Goal: Task Accomplishment & Management: Manage account settings

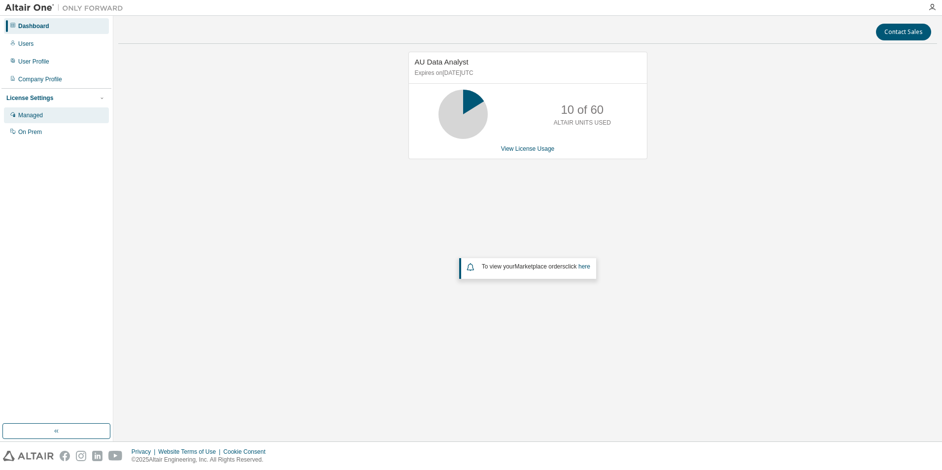
click at [36, 118] on div "Managed" at bounding box center [30, 115] width 25 height 8
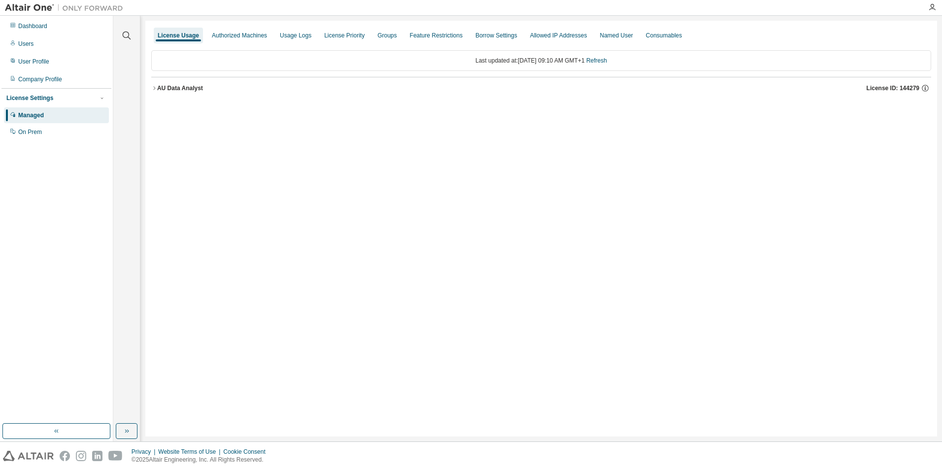
click at [631, 329] on div "License Usage Authorized Machines Usage Logs License Priority Groups Feature Re…" at bounding box center [540, 229] width 791 height 416
click at [289, 194] on div "License Usage Authorized Machines Usage Logs License Priority Groups Feature Re…" at bounding box center [540, 229] width 791 height 416
click at [26, 60] on div "User Profile" at bounding box center [33, 62] width 31 height 8
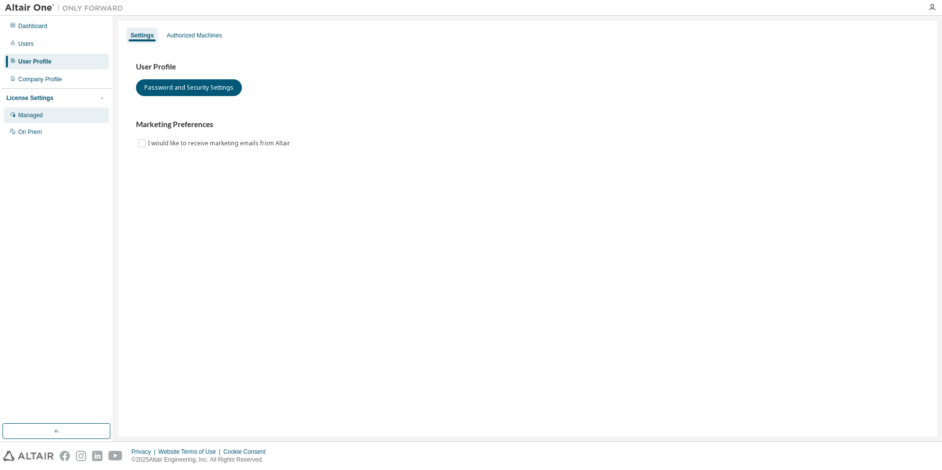
click at [33, 112] on div "Managed" at bounding box center [30, 115] width 25 height 8
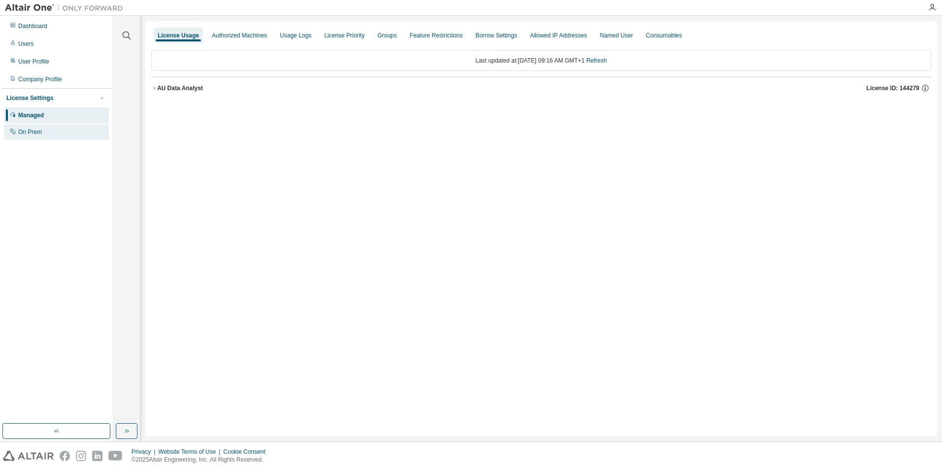
click at [38, 128] on div "On Prem" at bounding box center [56, 132] width 105 height 16
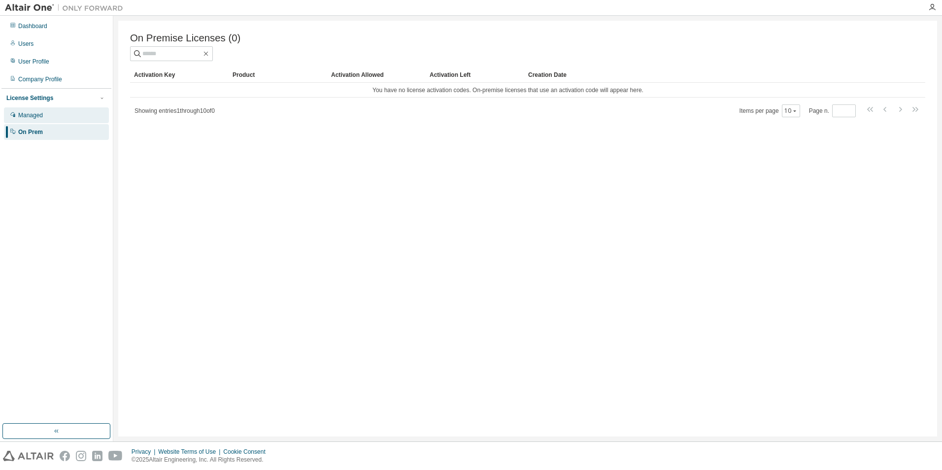
click at [26, 113] on div "Managed" at bounding box center [30, 115] width 25 height 8
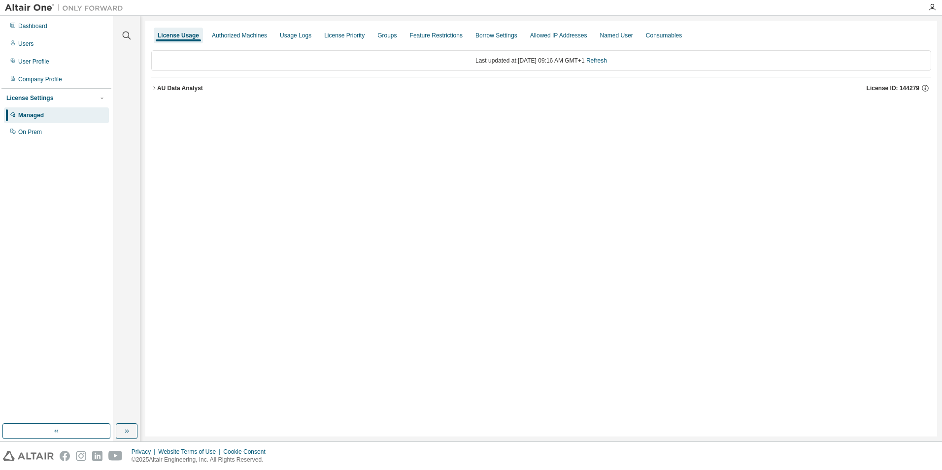
click at [163, 90] on div "AU Data Analyst" at bounding box center [180, 88] width 46 height 8
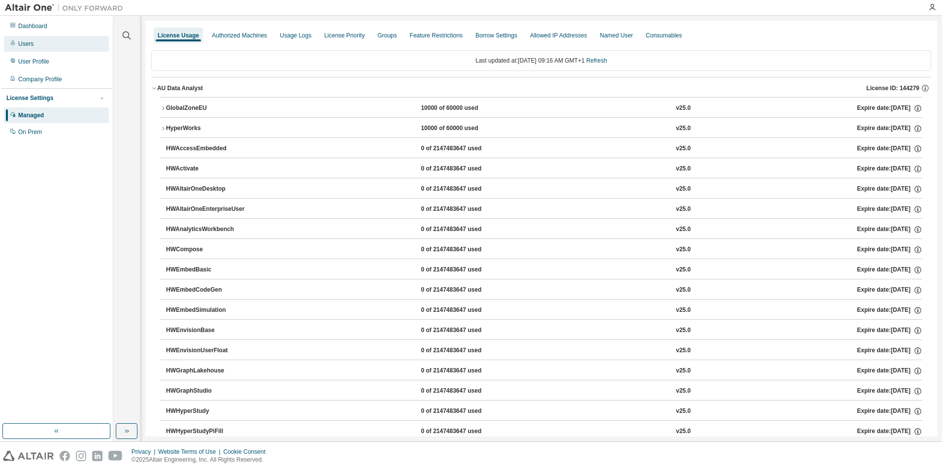
click at [20, 47] on div "Users" at bounding box center [25, 44] width 15 height 8
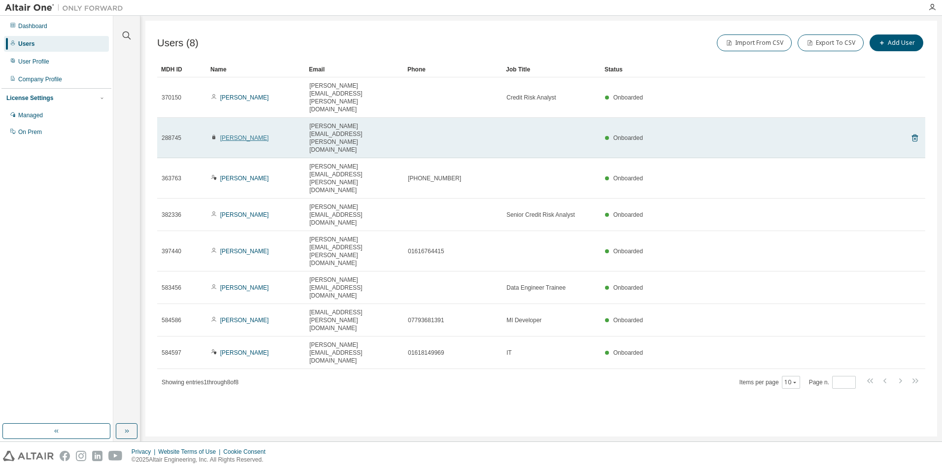
click at [259, 134] on link "Andrew Moorhouse" at bounding box center [244, 137] width 49 height 7
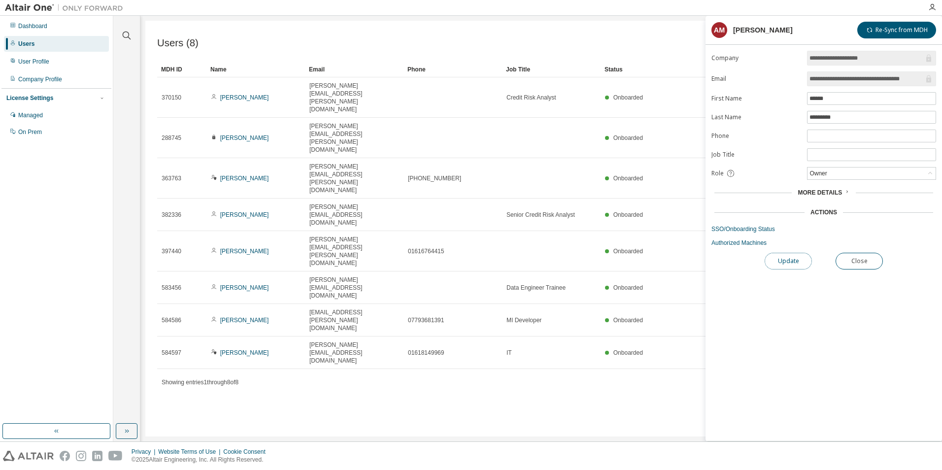
click at [783, 261] on button "Update" at bounding box center [787, 261] width 47 height 17
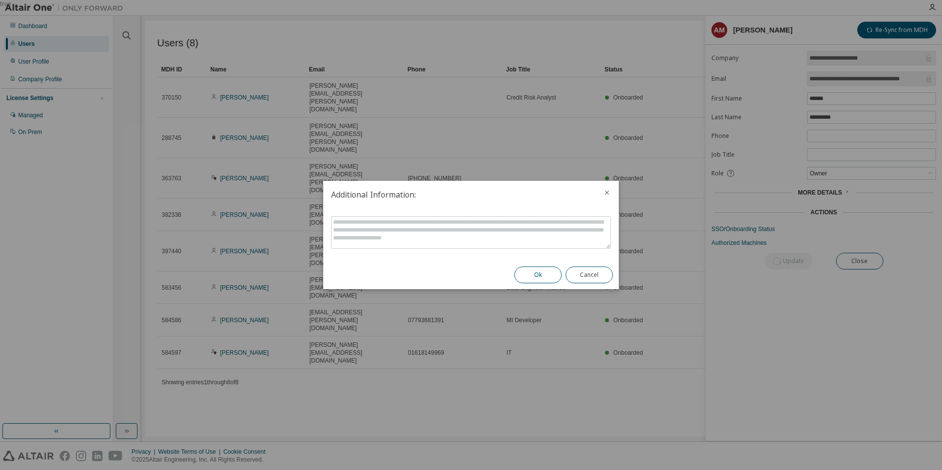
click at [538, 277] on button "Ok" at bounding box center [537, 274] width 47 height 17
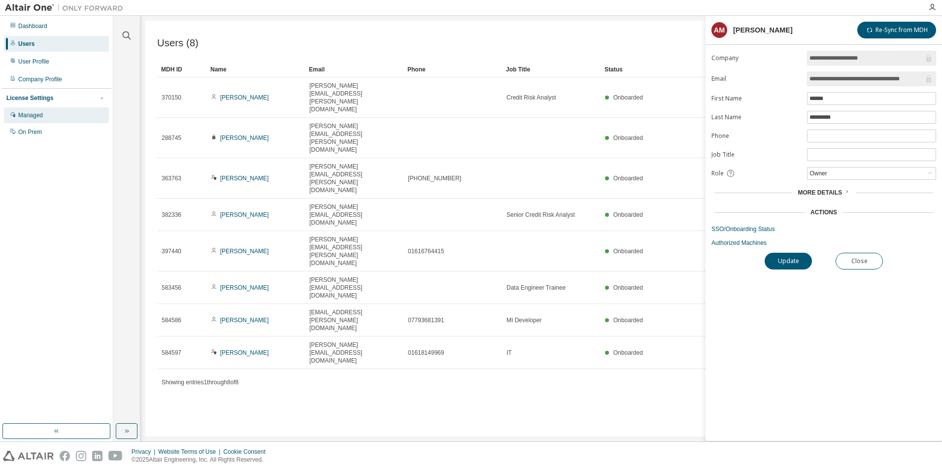
click at [28, 118] on div "Managed" at bounding box center [30, 115] width 25 height 8
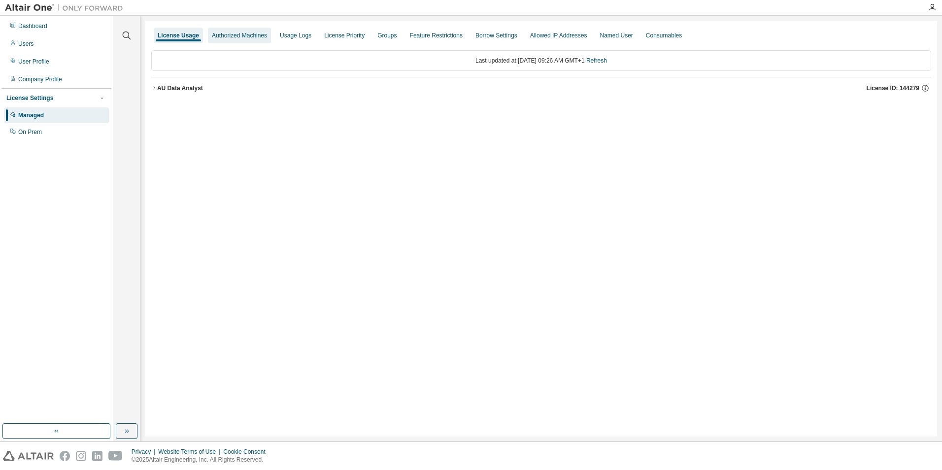
click at [231, 33] on div "Authorized Machines" at bounding box center [239, 36] width 55 height 8
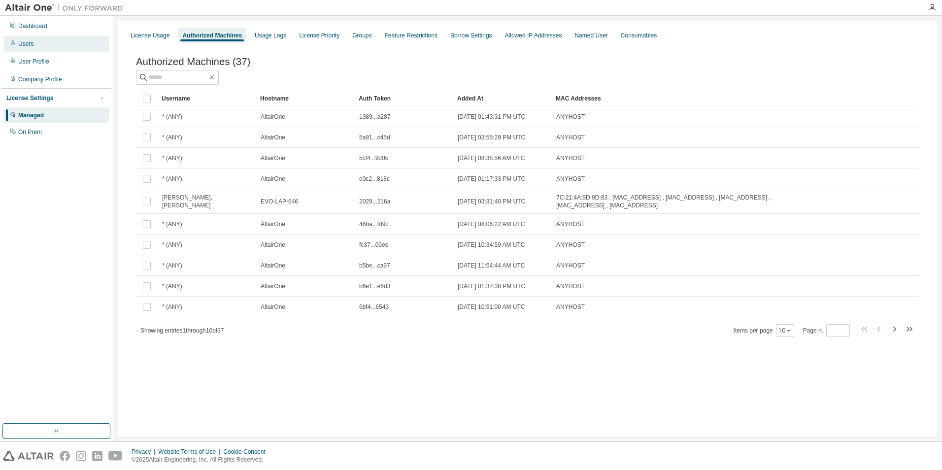
click at [41, 49] on div "Users" at bounding box center [56, 44] width 105 height 16
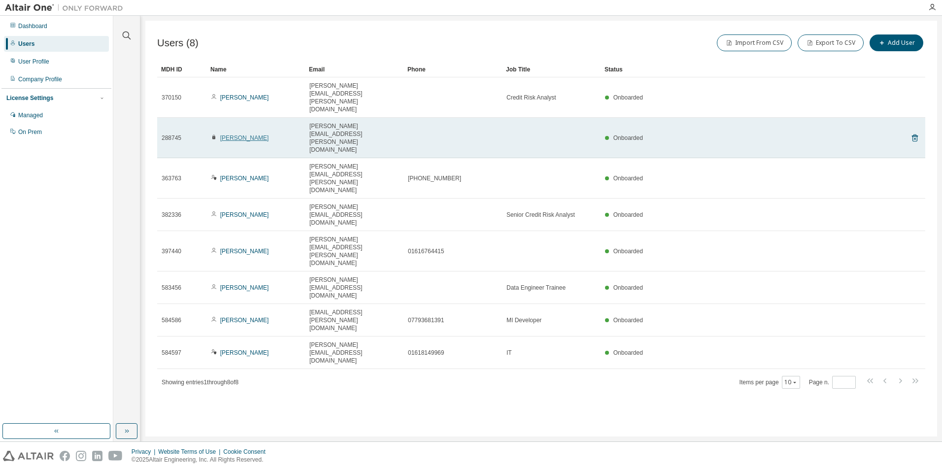
click at [226, 134] on link "Andrew Moorhouse" at bounding box center [244, 137] width 49 height 7
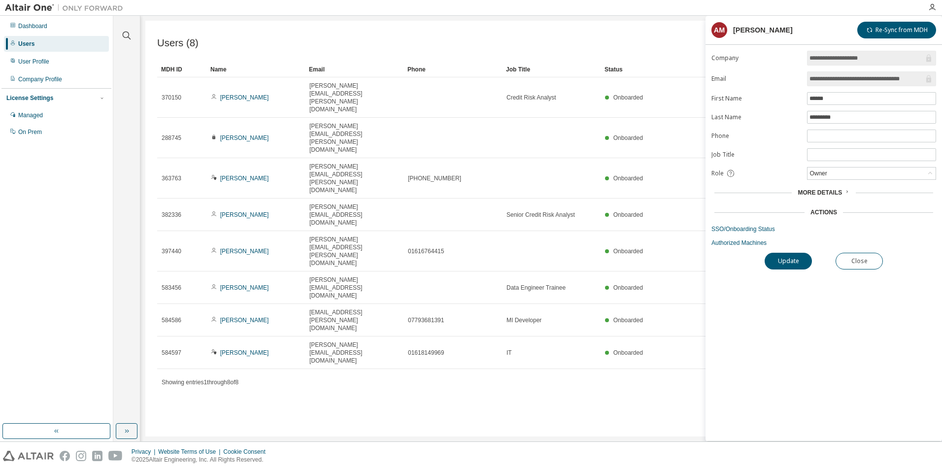
click at [34, 98] on div "License Settings" at bounding box center [29, 98] width 47 height 8
click at [33, 98] on div "License Settings" at bounding box center [29, 98] width 47 height 8
click at [31, 113] on div "Managed" at bounding box center [30, 115] width 25 height 8
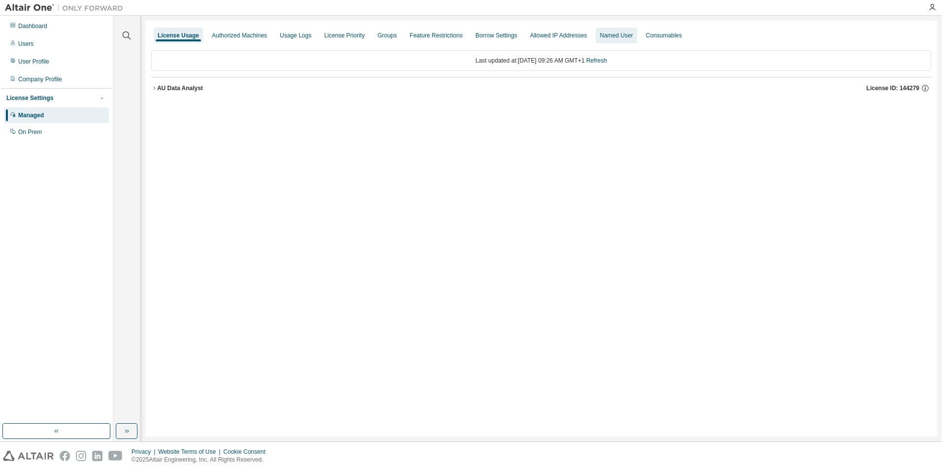
click at [609, 39] on div "Named User" at bounding box center [615, 36] width 41 height 16
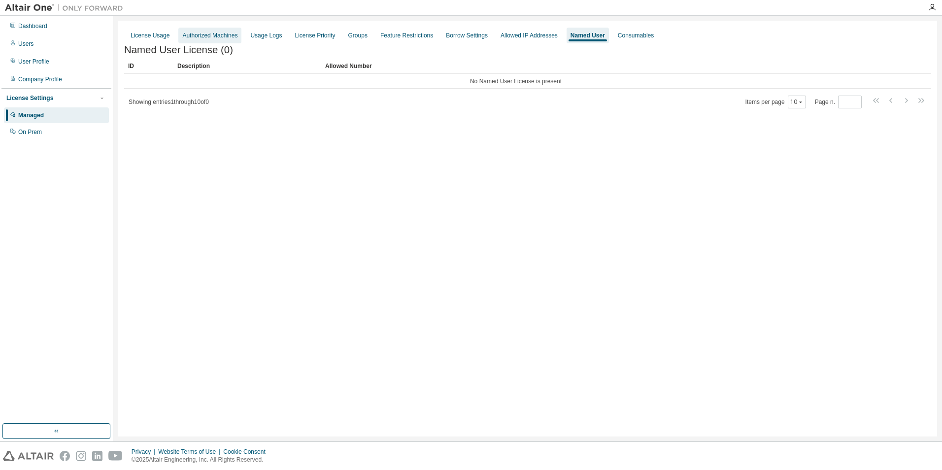
click at [192, 35] on div "Authorized Machines" at bounding box center [209, 36] width 55 height 8
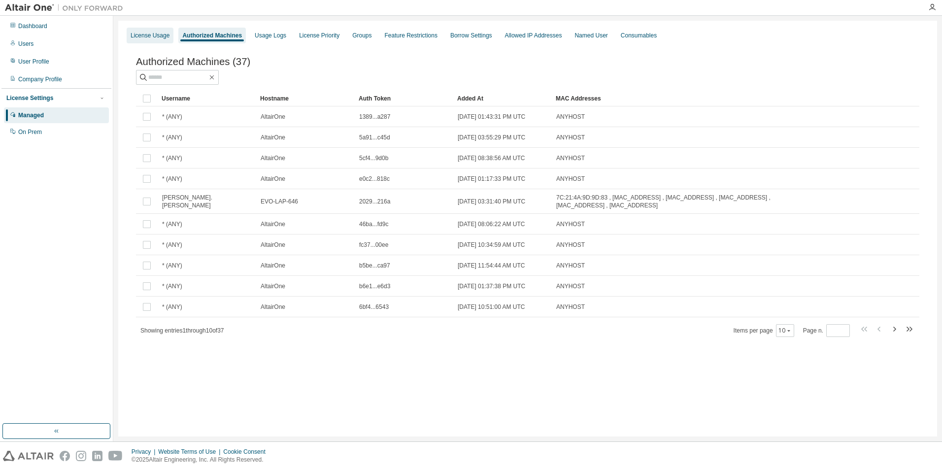
click at [151, 35] on div "License Usage" at bounding box center [149, 36] width 39 height 8
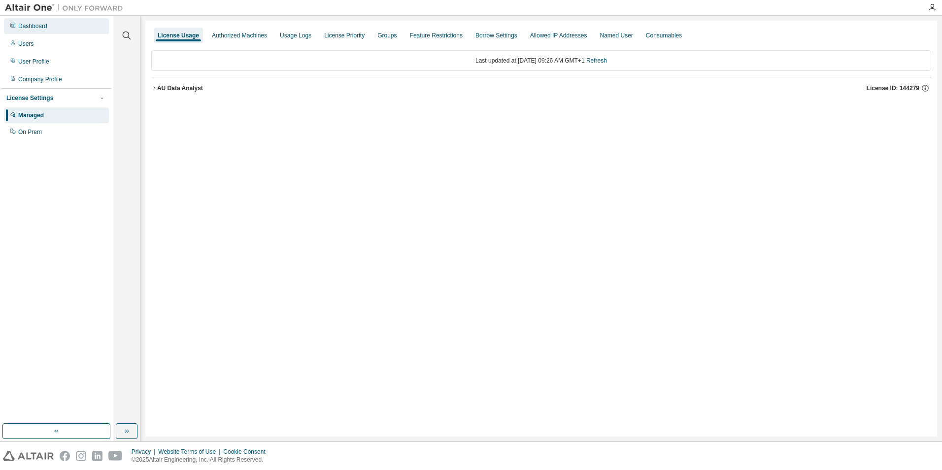
click at [20, 26] on div "Dashboard" at bounding box center [32, 26] width 29 height 8
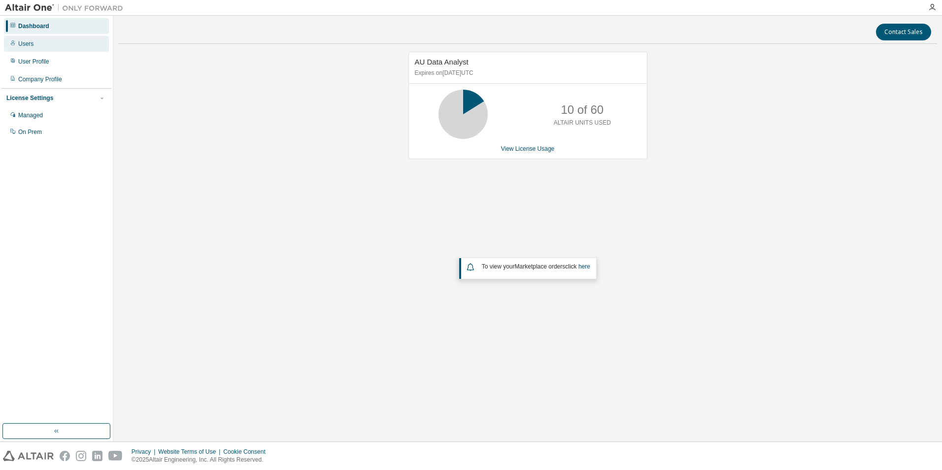
click at [21, 43] on div "Users" at bounding box center [25, 44] width 15 height 8
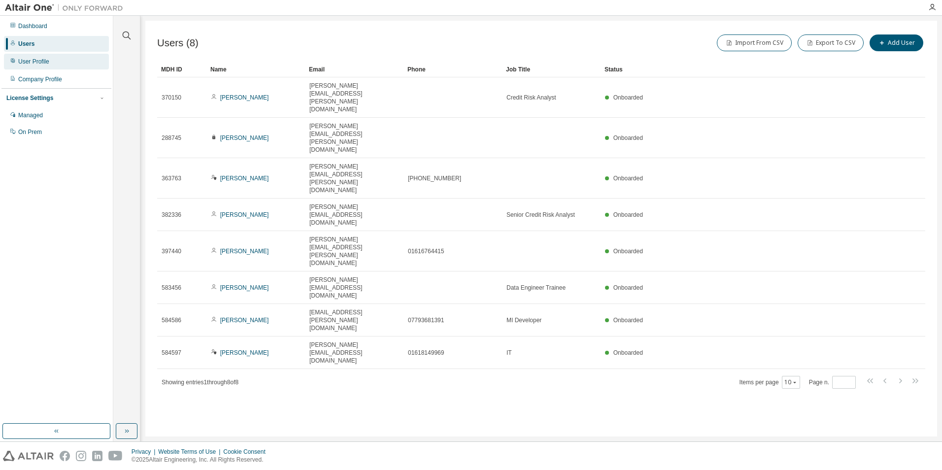
click at [22, 61] on div "User Profile" at bounding box center [33, 62] width 31 height 8
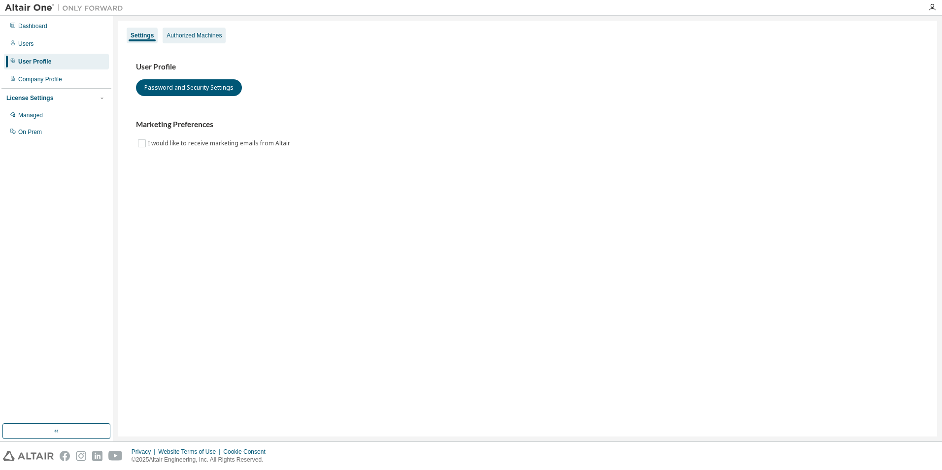
click at [182, 34] on div "Authorized Machines" at bounding box center [193, 36] width 55 height 8
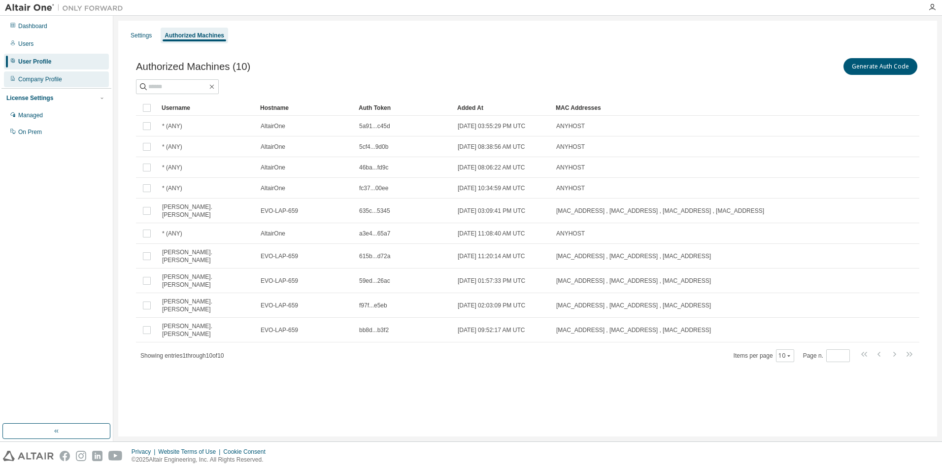
click at [31, 78] on div "Company Profile" at bounding box center [40, 79] width 44 height 8
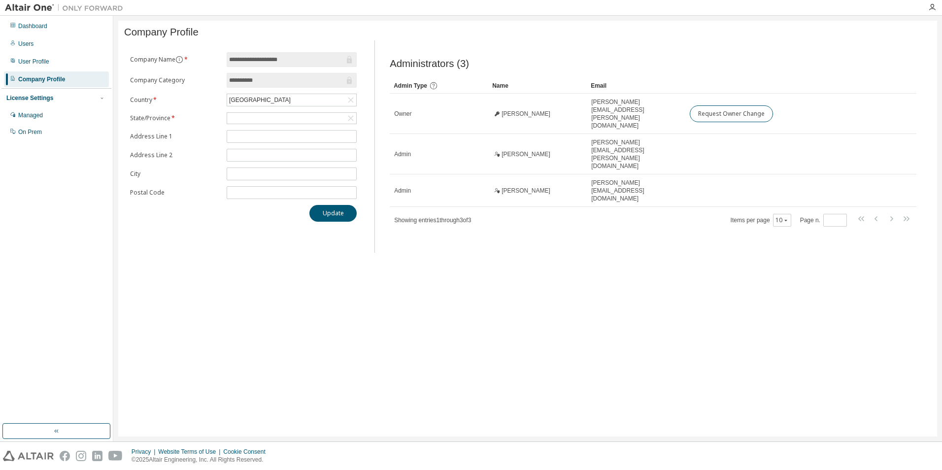
drag, startPoint x: 312, startPoint y: 101, endPoint x: 197, endPoint y: 96, distance: 114.8
click at [197, 96] on form "**********" at bounding box center [243, 125] width 227 height 147
drag, startPoint x: 197, startPoint y: 96, endPoint x: 292, endPoint y: 100, distance: 94.6
click at [292, 100] on div "United States of America" at bounding box center [260, 100] width 65 height 11
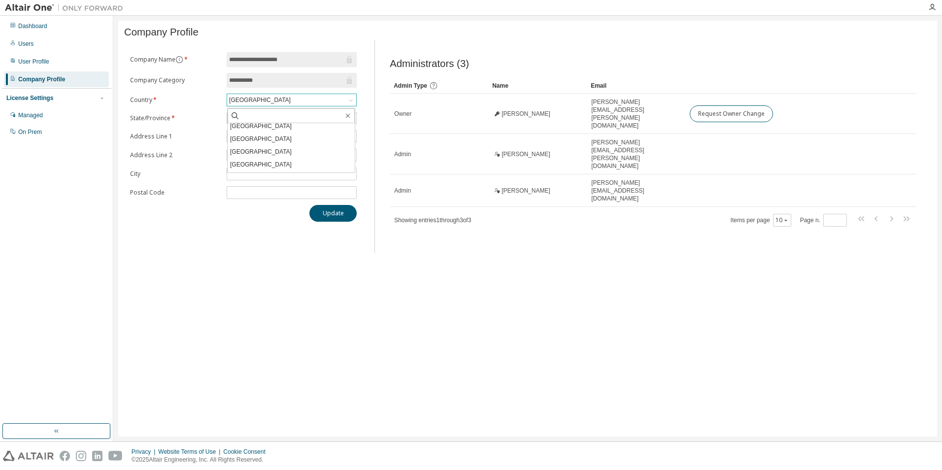
click at [311, 102] on div "United States of America" at bounding box center [291, 100] width 129 height 12
drag, startPoint x: 321, startPoint y: 102, endPoint x: 260, endPoint y: 100, distance: 61.1
click at [260, 100] on div "United States of America" at bounding box center [291, 100] width 129 height 12
click at [276, 136] on li "United Kingdom of Great Britain and Northern Ireland" at bounding box center [291, 146] width 127 height 21
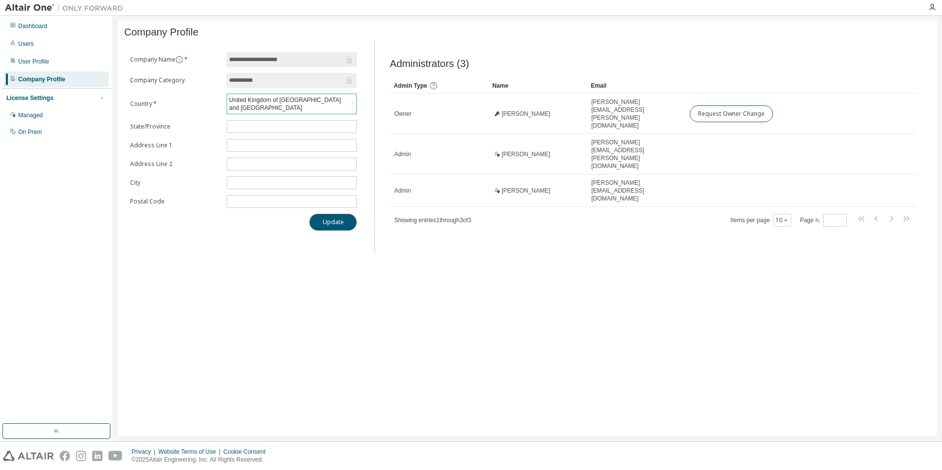
click at [328, 223] on button "Update" at bounding box center [332, 222] width 47 height 17
click at [22, 43] on div "Users" at bounding box center [25, 44] width 15 height 8
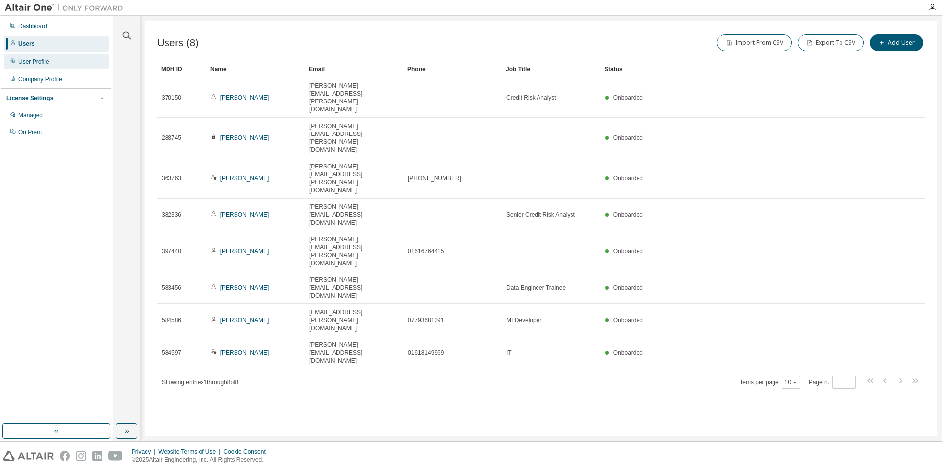
click at [22, 58] on div "User Profile" at bounding box center [33, 62] width 31 height 8
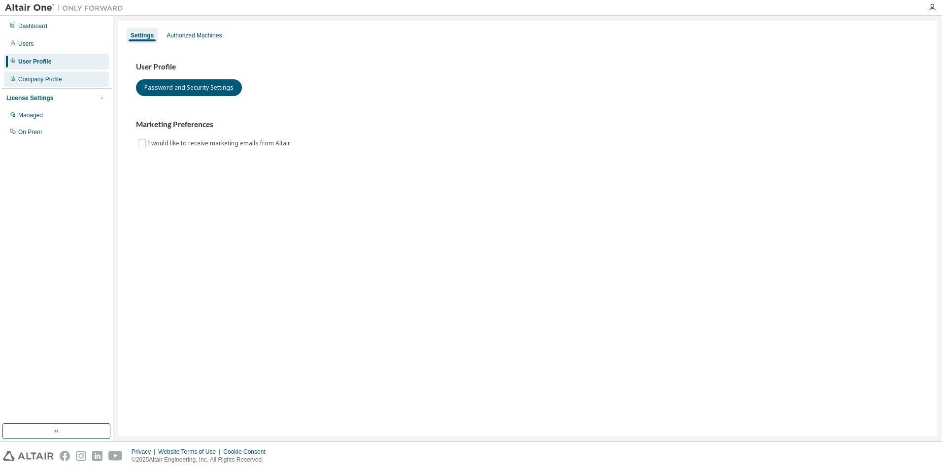
click at [30, 78] on div "Company Profile" at bounding box center [40, 79] width 44 height 8
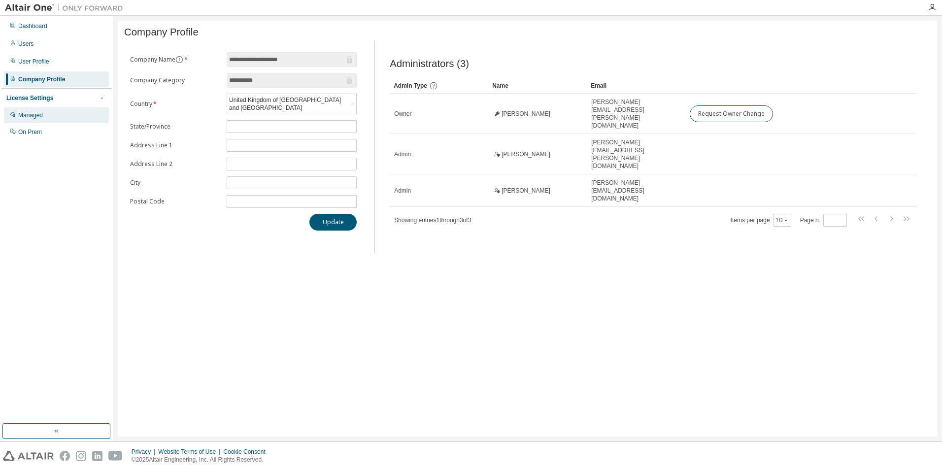
click at [33, 111] on div "Managed" at bounding box center [56, 115] width 105 height 16
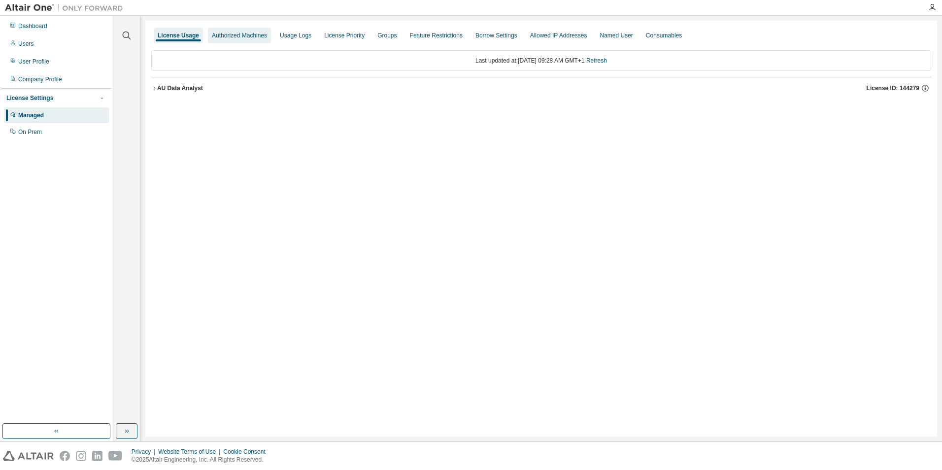
click at [236, 39] on div "Authorized Machines" at bounding box center [239, 36] width 55 height 8
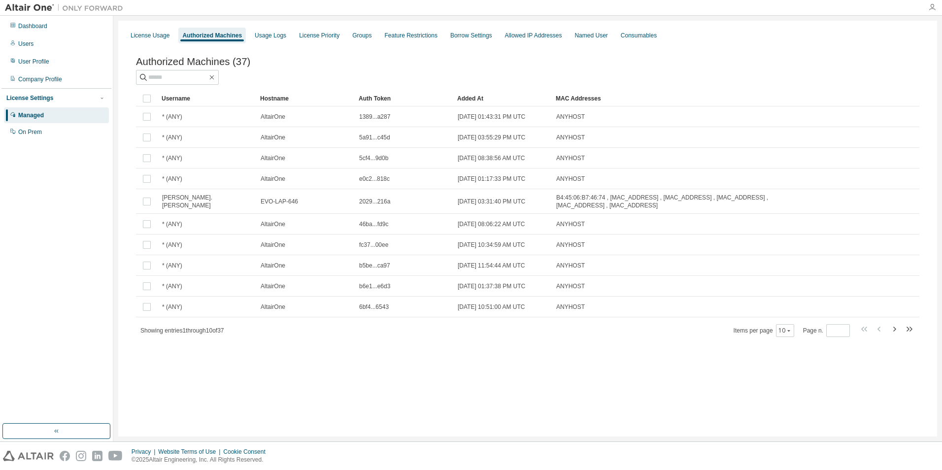
click at [930, 7] on icon "button" at bounding box center [932, 7] width 8 height 8
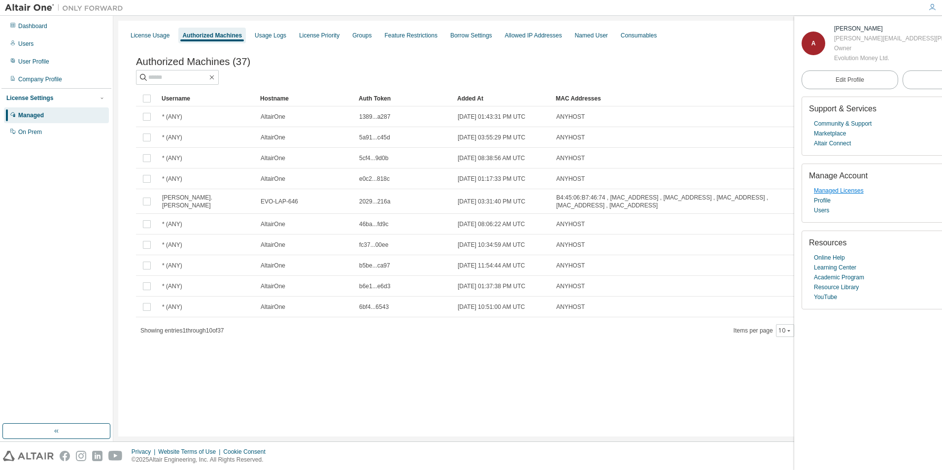
click at [834, 195] on link "Managed Licenses" at bounding box center [838, 191] width 50 height 10
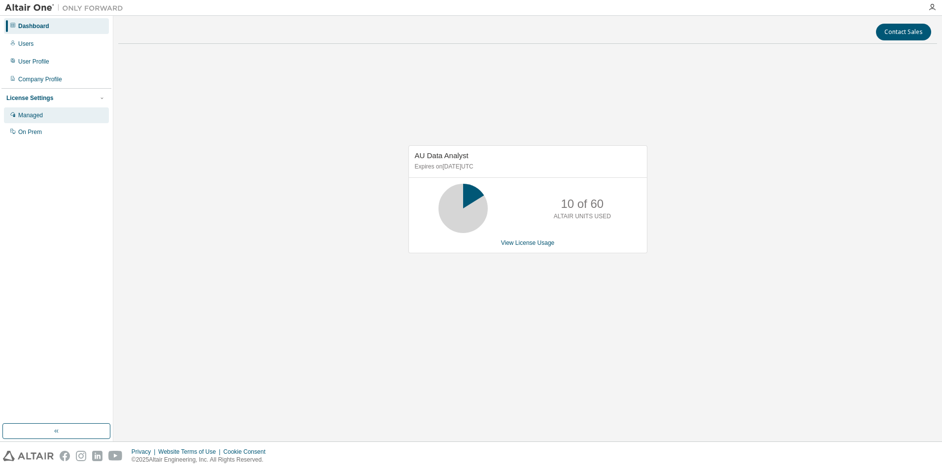
click at [37, 111] on div "Managed" at bounding box center [56, 115] width 105 height 16
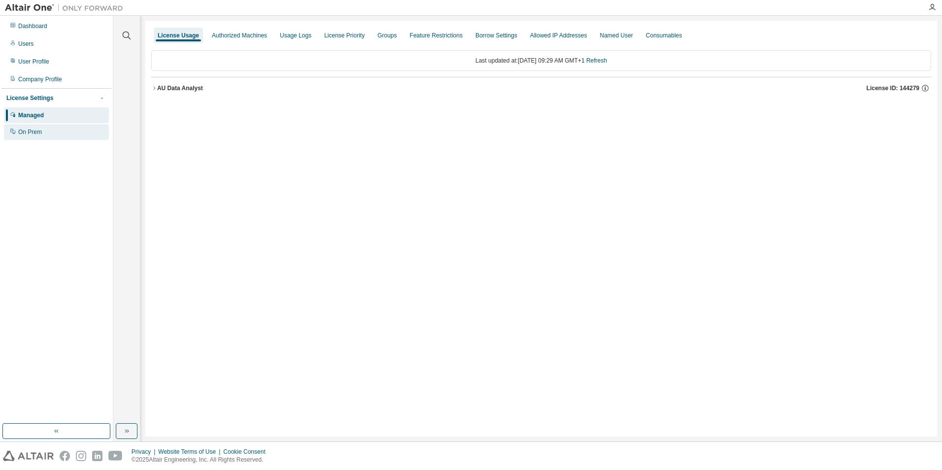
click at [29, 134] on div "On Prem" at bounding box center [30, 132] width 24 height 8
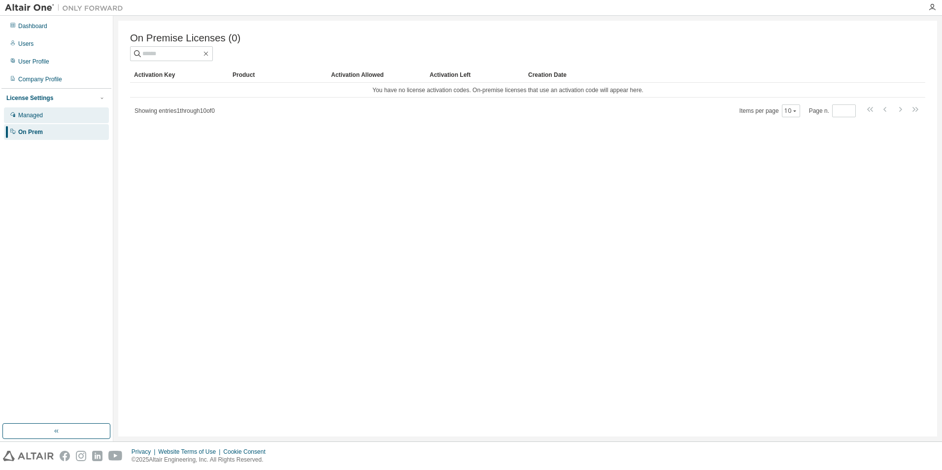
click at [40, 118] on div "Managed" at bounding box center [30, 115] width 25 height 8
